Goal: Information Seeking & Learning: Find specific fact

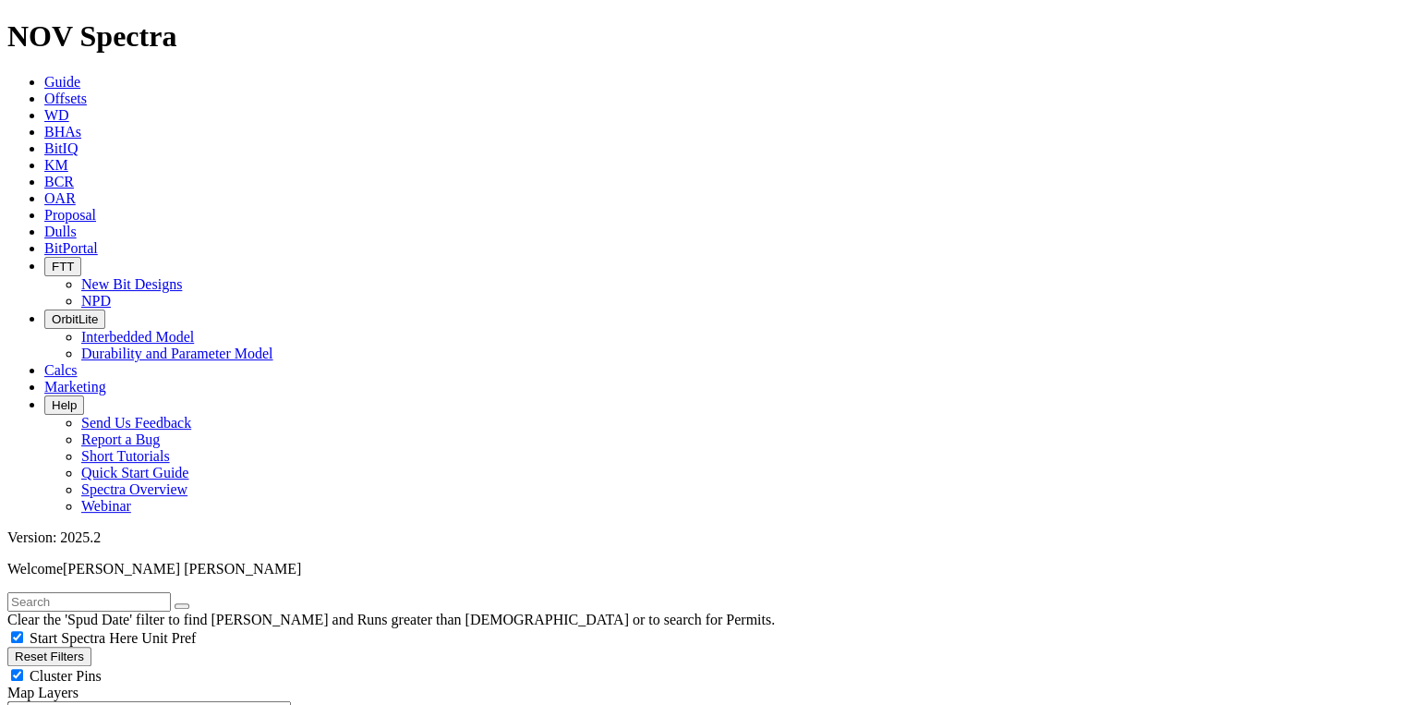
click at [136, 592] on input "text" at bounding box center [88, 601] width 163 height 19
paste input "A254428"
type input "A254428"
click at [208, 603] on button "submit" at bounding box center [200, 606] width 15 height 6
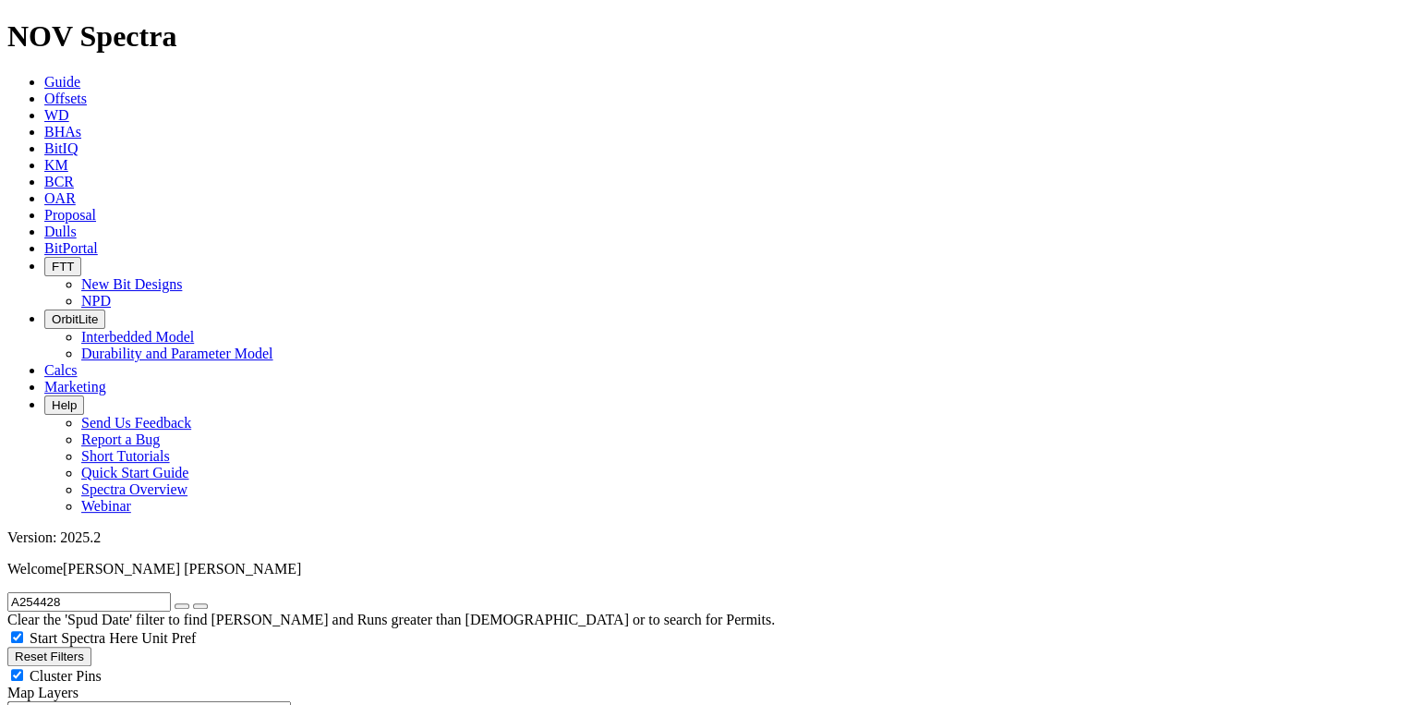
radio input "true"
radio input "false"
checkbox input "false"
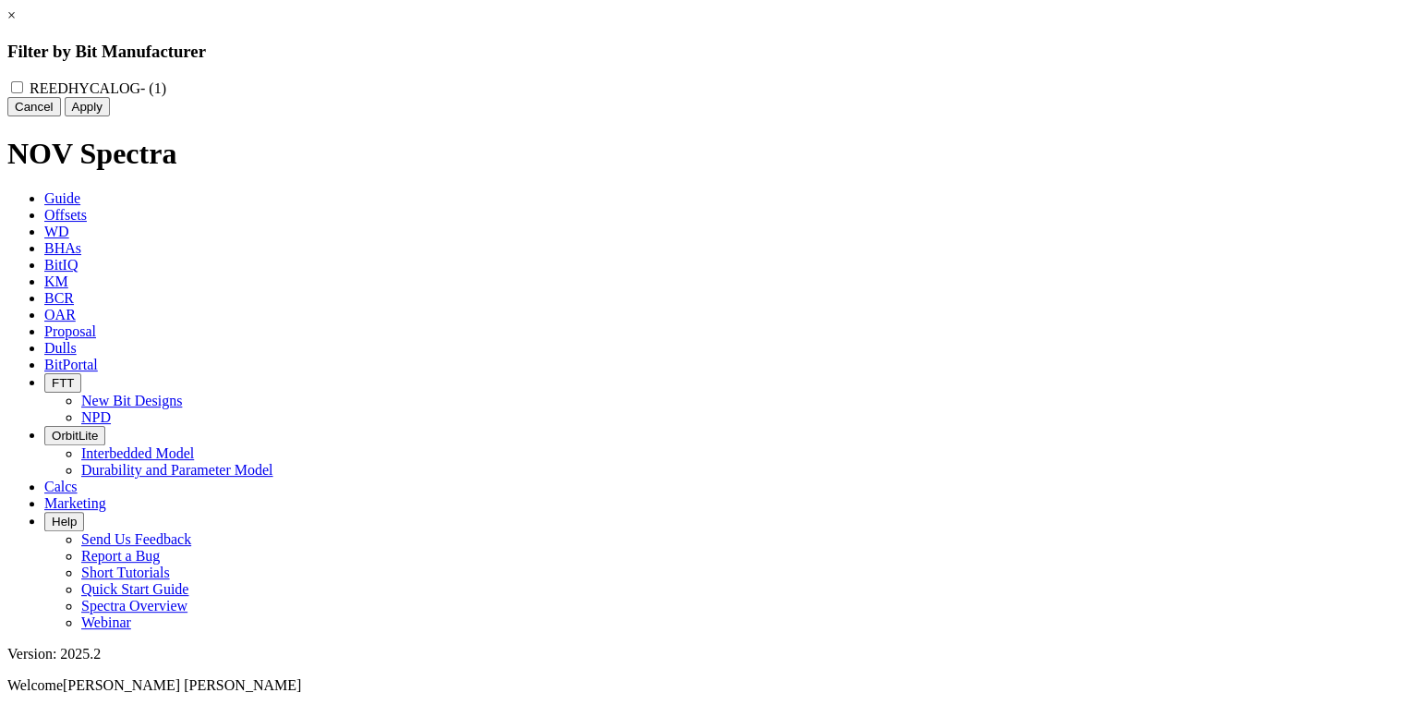
click at [591, 95] on div "REEDHYCALOG - (1)" at bounding box center [706, 88] width 1398 height 18
click at [23, 84] on input "REEDHYCALOG - (1)" at bounding box center [17, 87] width 12 height 12
checkbox input "true"
click at [110, 116] on button "Apply" at bounding box center [87, 106] width 45 height 19
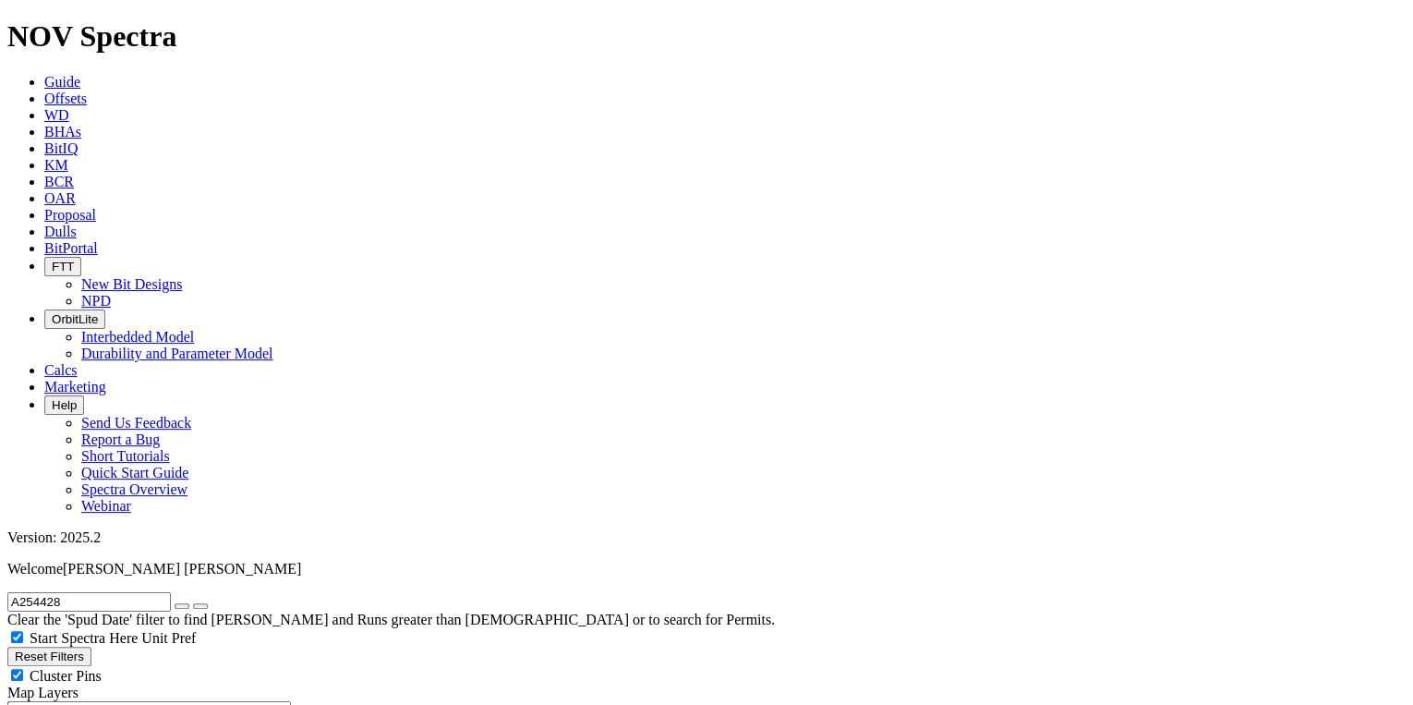
scroll to position [197, 0]
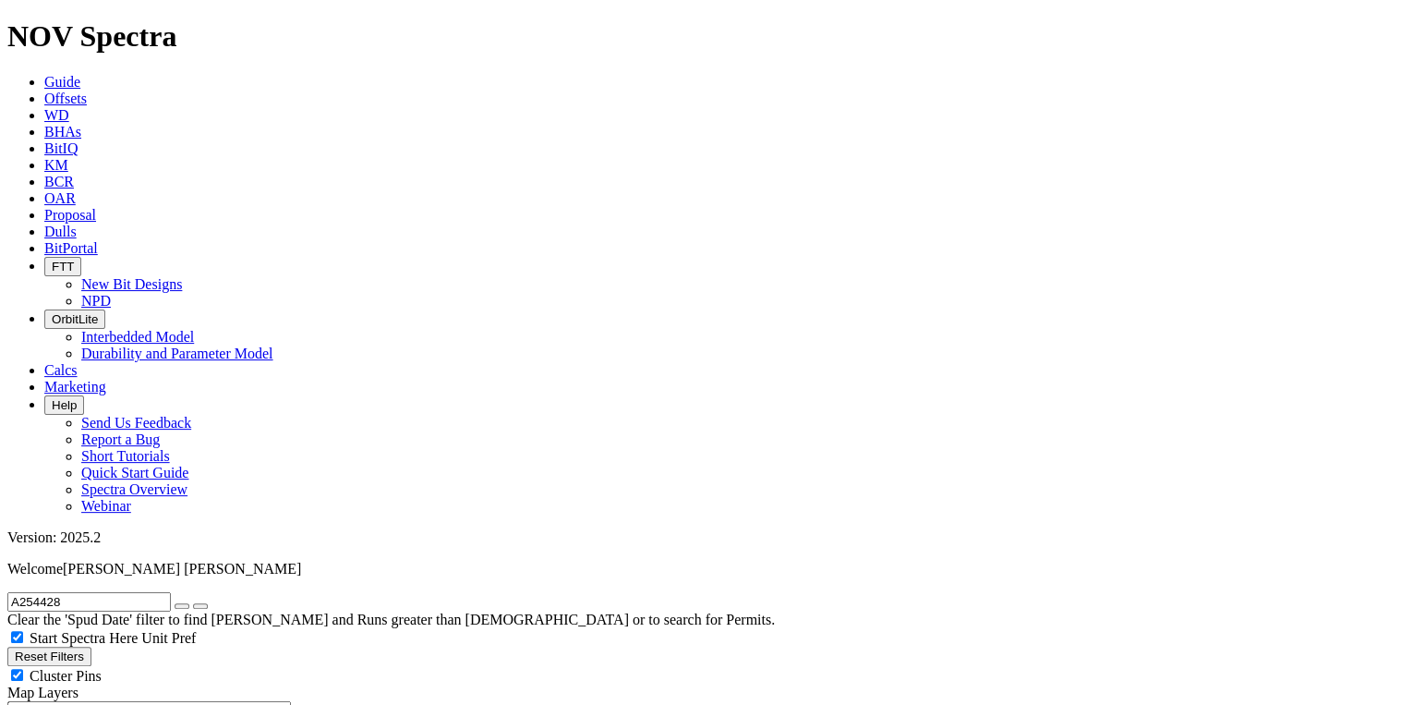
type input "[DATE]"
